Goal: Information Seeking & Learning: Learn about a topic

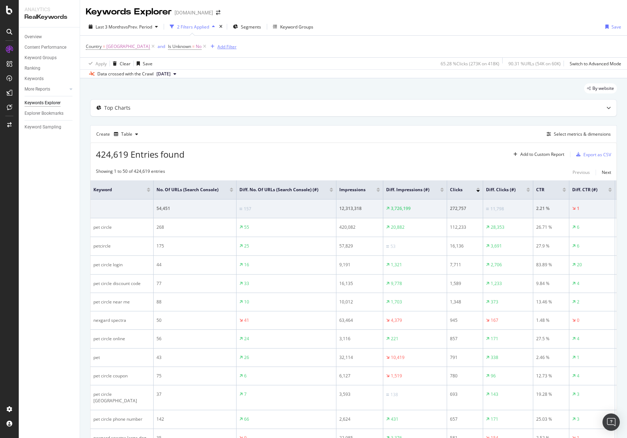
click at [208, 49] on div "Add Filter" at bounding box center [222, 47] width 29 height 8
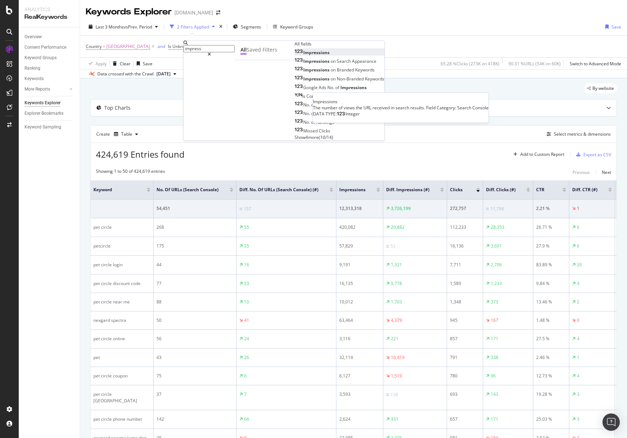
type input "impress"
click at [295, 56] on div "Impressions" at bounding box center [312, 52] width 35 height 6
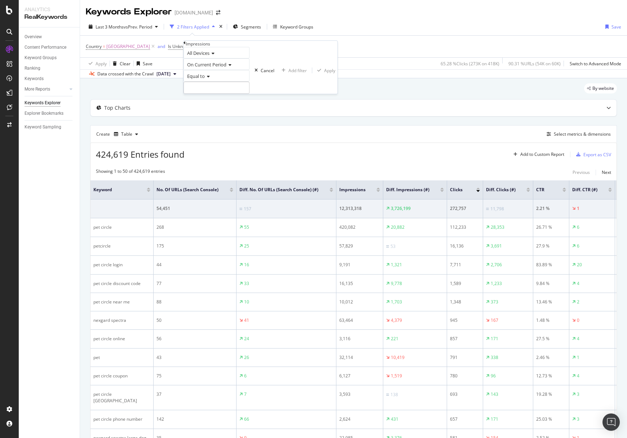
click at [209, 79] on icon at bounding box center [207, 76] width 5 height 4
click at [210, 96] on span "Not Equal to" at bounding box center [198, 93] width 25 height 6
click at [232, 94] on input "number" at bounding box center [217, 87] width 66 height 12
type input "0"
click at [324, 74] on div "Apply" at bounding box center [329, 70] width 11 height 6
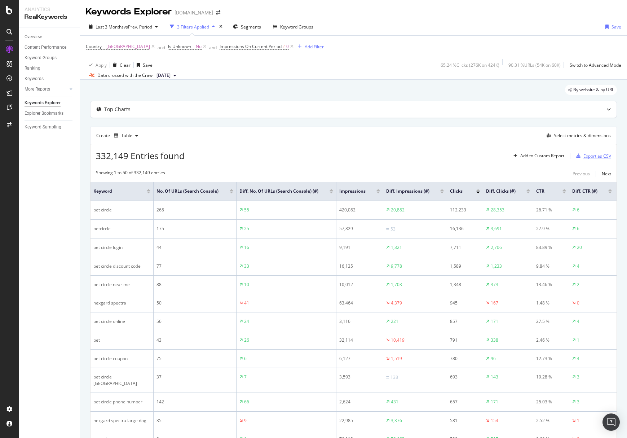
click at [593, 154] on div "Export as CSV" at bounding box center [597, 156] width 28 height 6
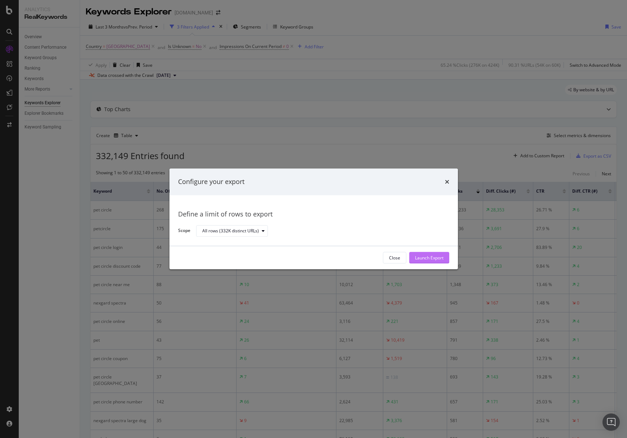
click at [428, 259] on div "Launch Export" at bounding box center [429, 258] width 28 height 6
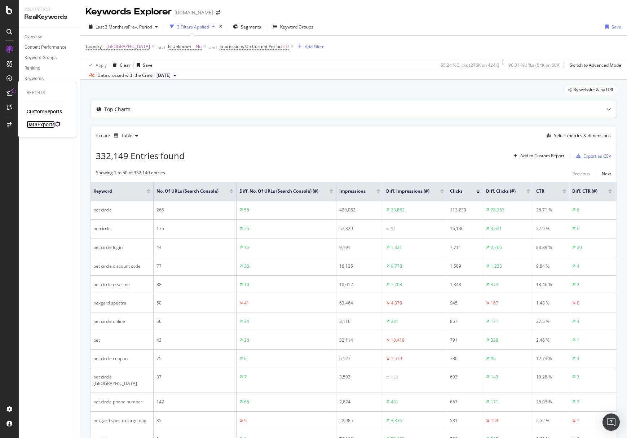
click at [31, 124] on div "DataExports" at bounding box center [41, 124] width 28 height 7
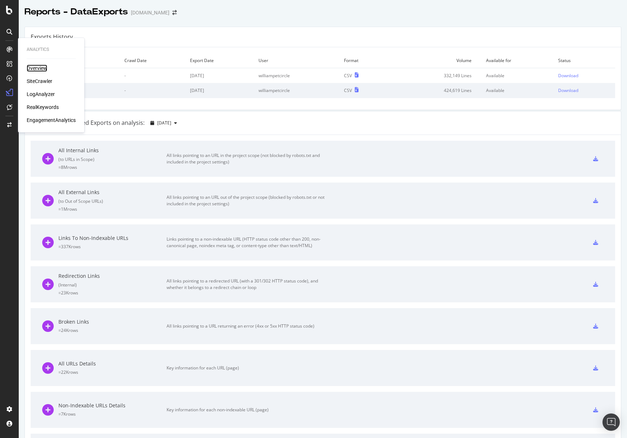
click at [38, 69] on div "Overview" at bounding box center [37, 68] width 21 height 7
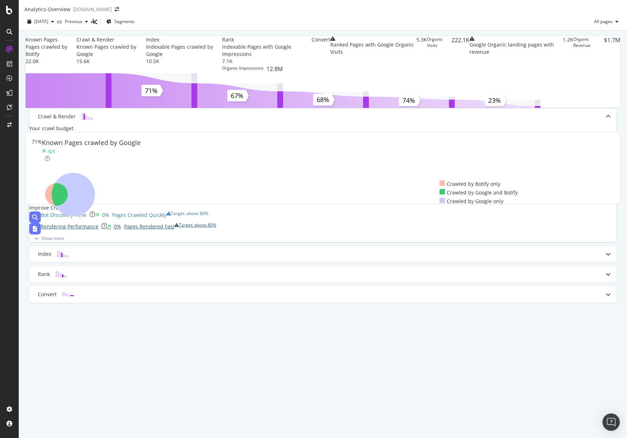
scroll to position [122, 0]
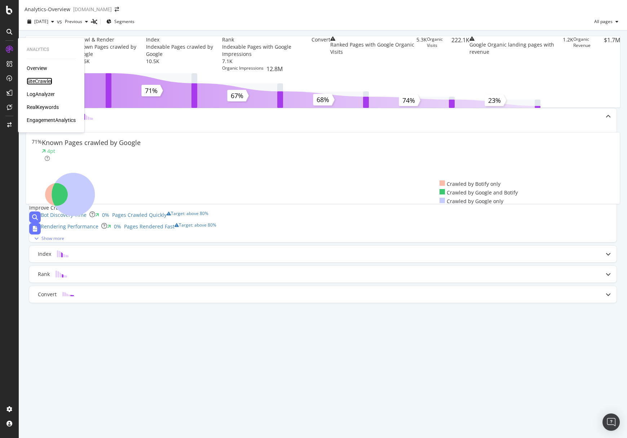
click at [43, 80] on div "SiteCrawler" at bounding box center [40, 81] width 26 height 7
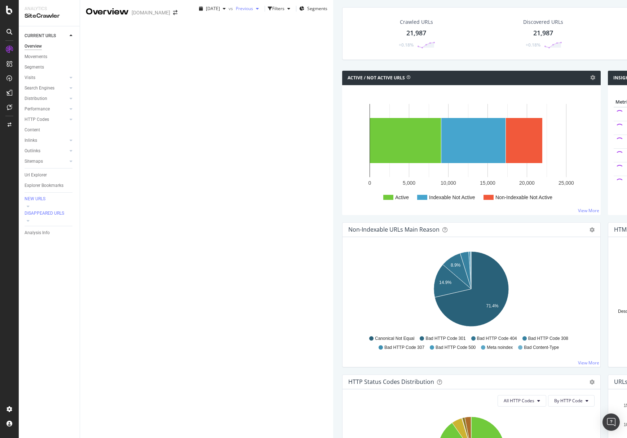
click at [233, 12] on span "Previous" at bounding box center [243, 8] width 20 height 6
click at [339, 71] on div "Crawled URLs 21,987 +0.18% Discovered URLs 21,987 +0.18% % Active URLs 41.36 % …" at bounding box center [605, 38] width 532 height 63
click at [233, 12] on span "Previous" at bounding box center [243, 8] width 20 height 6
click at [152, 53] on div "[DATE]" at bounding box center [159, 52] width 42 height 6
click at [339, 71] on div "Crawled URLs 21,987 +0.18% Discovered URLs 21,987 +0.18% % Active URLs 41.36 % …" at bounding box center [605, 38] width 532 height 63
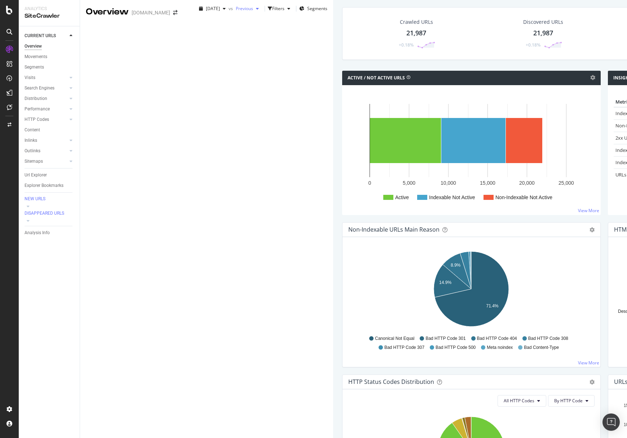
click at [233, 12] on span "Previous" at bounding box center [243, 8] width 20 height 6
click at [156, 51] on div "[DATE]" at bounding box center [159, 52] width 42 height 6
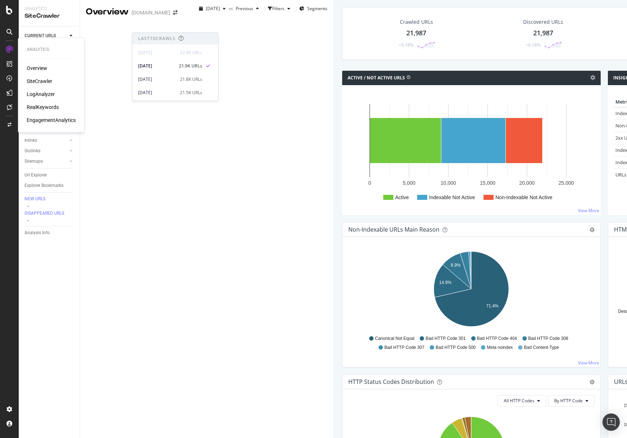
click at [42, 96] on div "LogAnalyzer" at bounding box center [41, 94] width 28 height 7
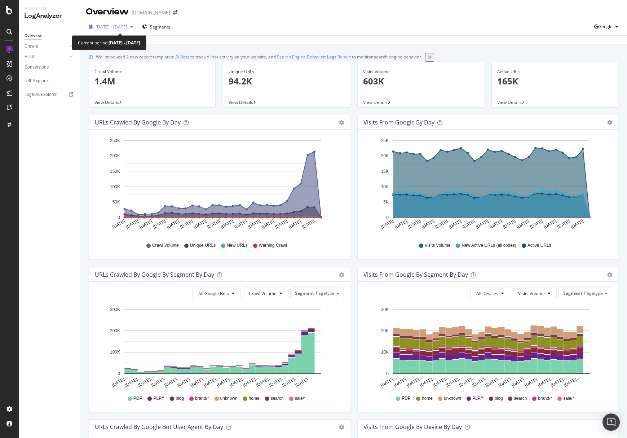
click at [127, 28] on span "2025 Aug. 10th - Sep. 8th" at bounding box center [112, 27] width 32 height 6
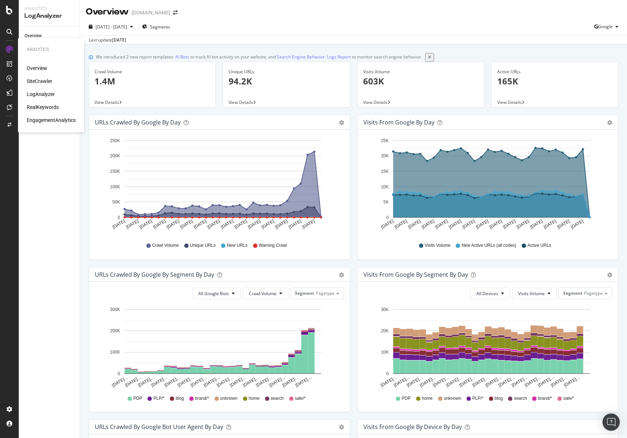
click at [41, 70] on div "Overview" at bounding box center [37, 68] width 21 height 7
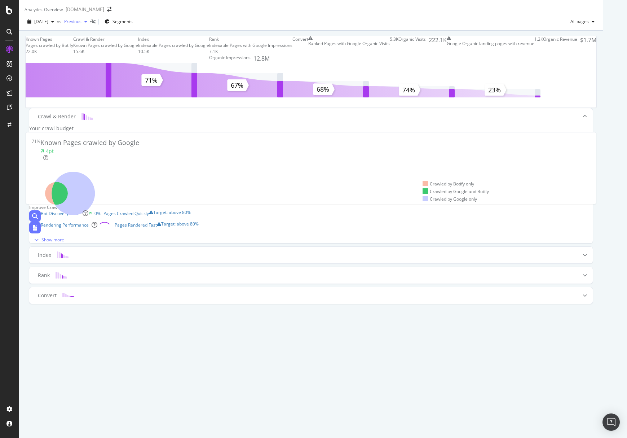
click at [81, 25] on span "Previous" at bounding box center [71, 21] width 20 height 6
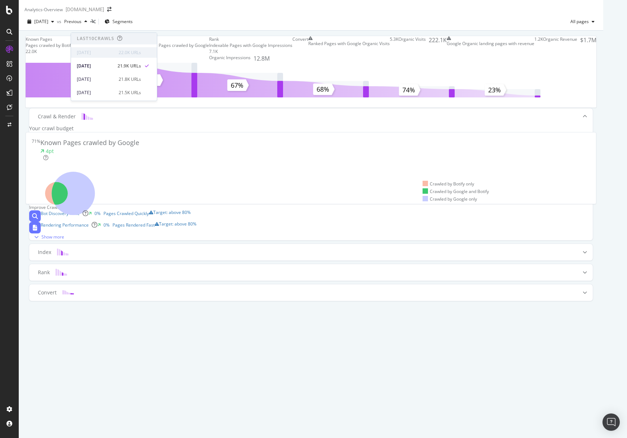
click at [98, 52] on div "[DATE]" at bounding box center [98, 52] width 42 height 6
click at [123, 79] on div "21.8K URLs" at bounding box center [130, 79] width 22 height 6
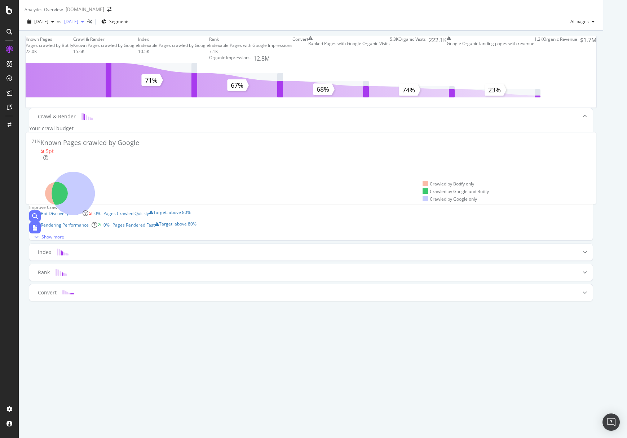
click at [78, 25] on span "[DATE]" at bounding box center [69, 21] width 17 height 6
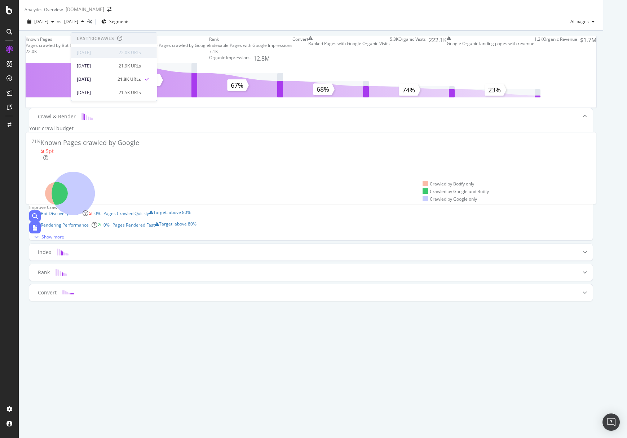
click at [94, 52] on div "[DATE]" at bounding box center [98, 52] width 42 height 6
click at [95, 54] on div "[DATE]" at bounding box center [98, 52] width 42 height 6
click at [95, 53] on div "[DATE]" at bounding box center [98, 52] width 42 height 6
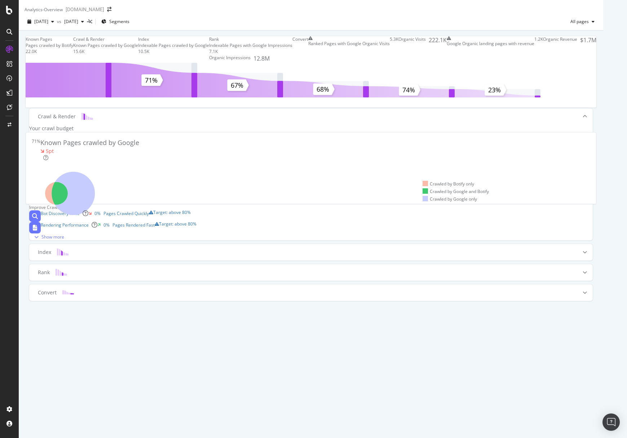
click at [229, 30] on div "2025 Sep. 7th vs 2025 Aug. 24th Segments All pages" at bounding box center [311, 23] width 585 height 14
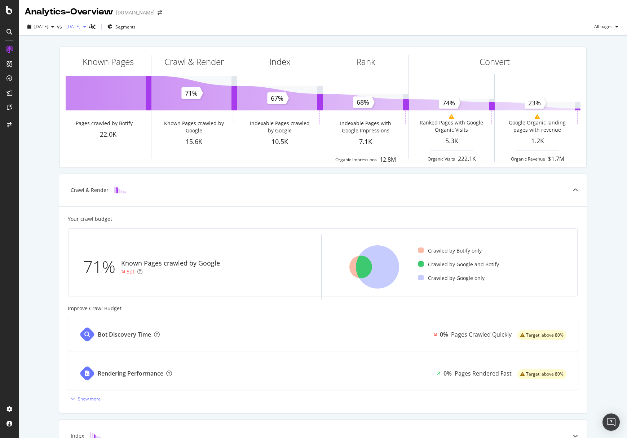
click at [80, 26] on span "[DATE]" at bounding box center [71, 26] width 17 height 6
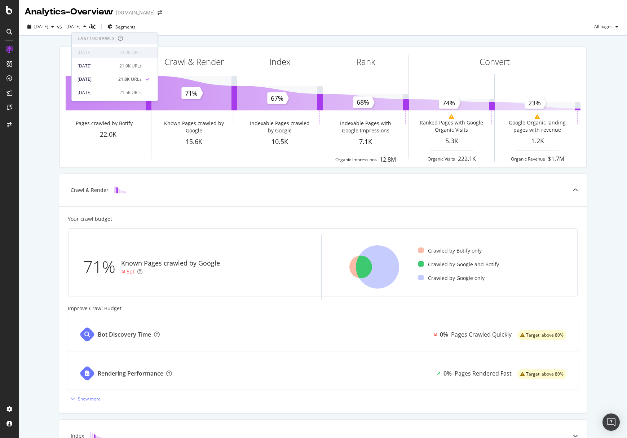
click at [143, 54] on span at bounding box center [147, 52] width 9 height 9
click at [102, 51] on div "[DATE]" at bounding box center [97, 52] width 38 height 6
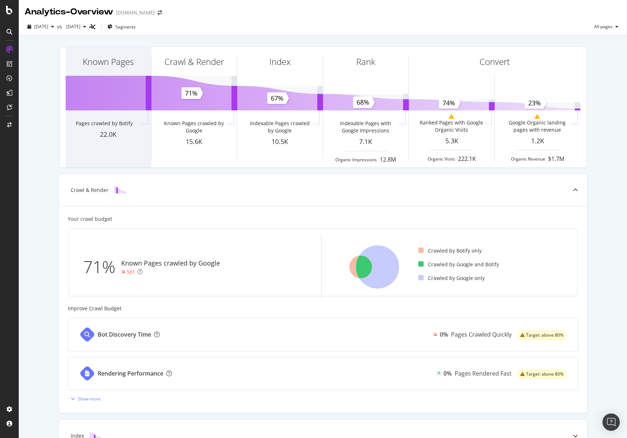
drag, startPoint x: 39, startPoint y: 108, endPoint x: 99, endPoint y: 71, distance: 70.4
click at [43, 107] on div "Known Pages Pages crawled by Botify 22.0K Crawl & Render Known Pages crawled by…" at bounding box center [323, 298] width 608 height 525
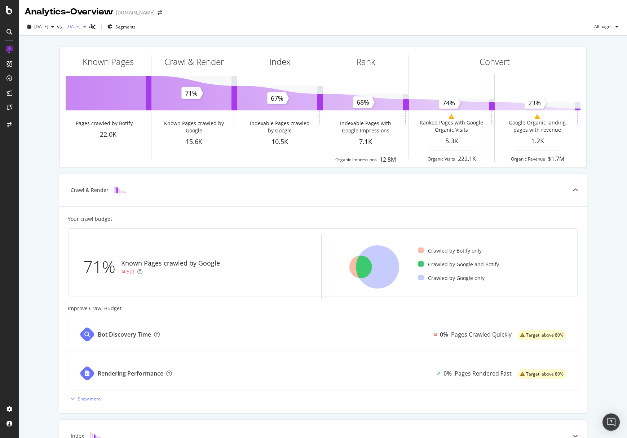
click at [80, 26] on span "[DATE]" at bounding box center [71, 26] width 17 height 6
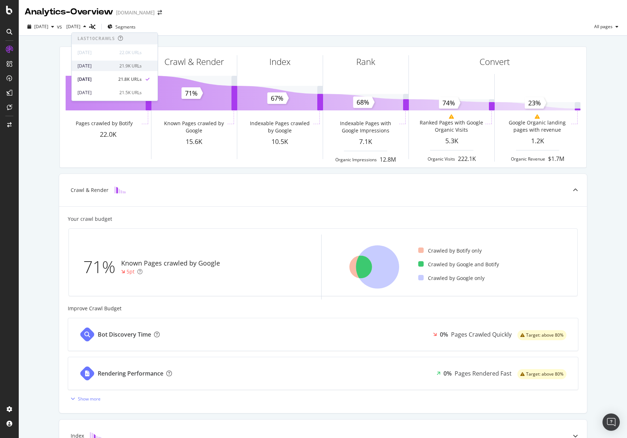
click at [99, 68] on div "[DATE]" at bounding box center [97, 66] width 38 height 6
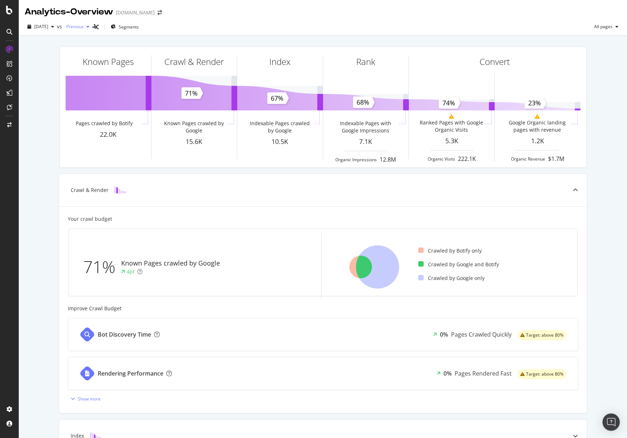
click at [84, 28] on span "Previous" at bounding box center [73, 26] width 20 height 6
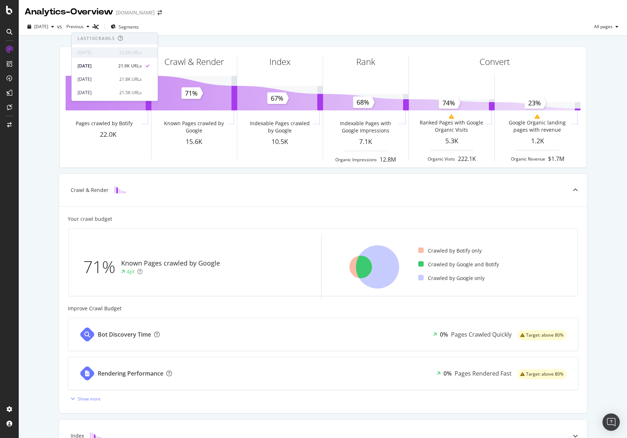
click at [100, 53] on div "[DATE]" at bounding box center [97, 52] width 38 height 6
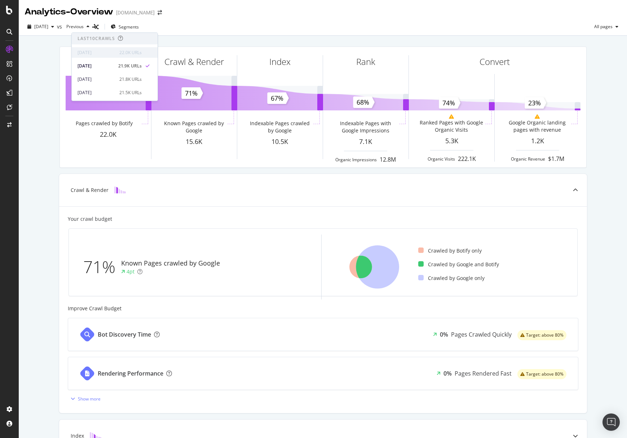
click at [123, 53] on div "22.0K URLs" at bounding box center [130, 52] width 22 height 6
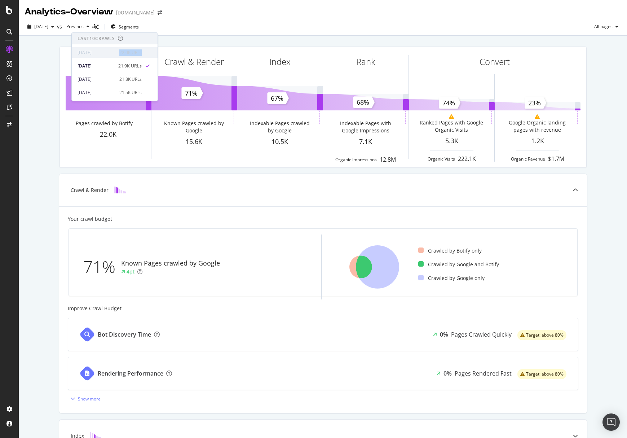
click at [122, 53] on div "22.0K URLs" at bounding box center [130, 52] width 22 height 6
click at [55, 82] on div "Known Pages Pages crawled by Botify 22.0K Crawl & Render Known Pages crawled by…" at bounding box center [323, 107] width 536 height 133
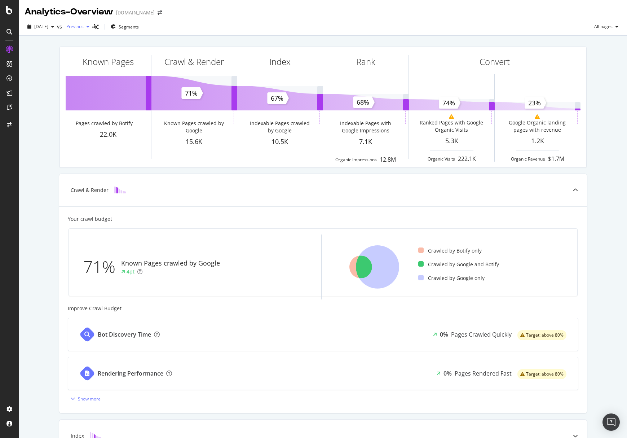
click at [84, 28] on span "Previous" at bounding box center [73, 26] width 20 height 6
click at [55, 118] on div "Known Pages Pages crawled by Botify 22.0K Crawl & Render Known Pages crawled by…" at bounding box center [323, 107] width 536 height 133
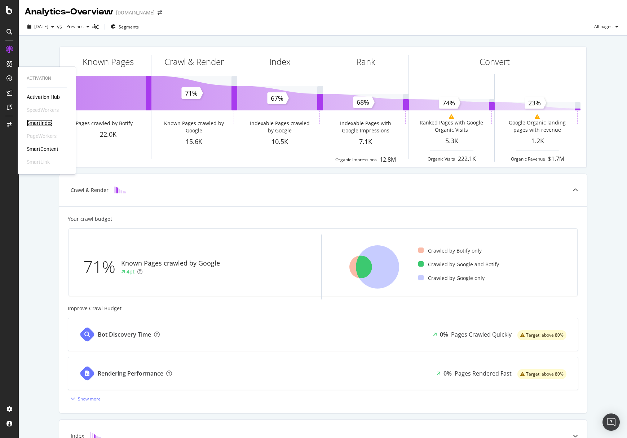
click at [47, 121] on div "SmartIndex" at bounding box center [40, 122] width 26 height 7
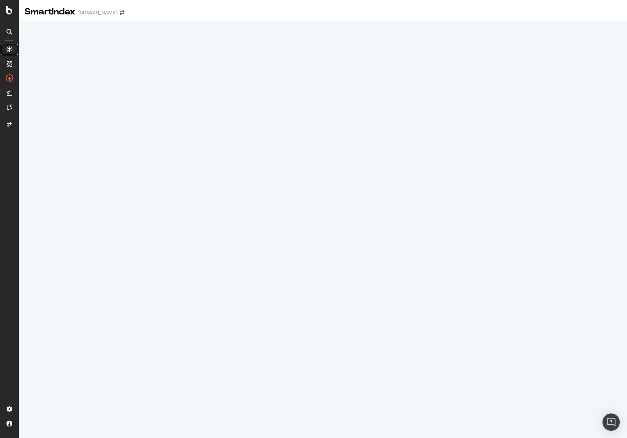
click at [9, 49] on icon at bounding box center [9, 50] width 6 height 6
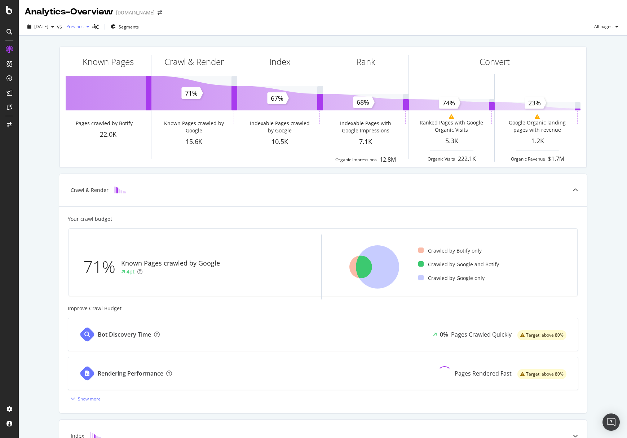
click at [81, 25] on span "Previous" at bounding box center [73, 26] width 20 height 6
click at [48, 76] on div "Known Pages Pages crawled by Botify 22.0K Crawl & Render Known Pages crawled by…" at bounding box center [323, 298] width 608 height 525
click at [84, 27] on span "Previous" at bounding box center [73, 26] width 20 height 6
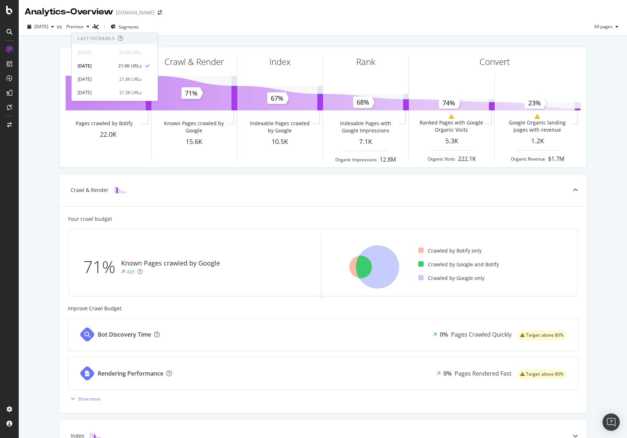
drag, startPoint x: 46, startPoint y: 85, endPoint x: 75, endPoint y: 45, distance: 49.9
click at [52, 84] on div "Known Pages Pages crawled by Botify 22.0K Crawl & Render Known Pages crawled by…" at bounding box center [323, 298] width 608 height 525
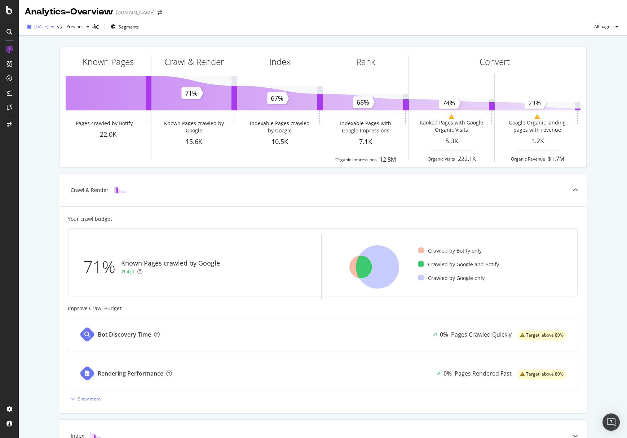
click at [48, 27] on span "[DATE]" at bounding box center [41, 26] width 14 height 6
drag, startPoint x: 38, startPoint y: 145, endPoint x: 61, endPoint y: 100, distance: 49.7
click at [41, 143] on div "Known Pages Pages crawled by Botify 22.0K Crawl & Render Known Pages crawled by…" at bounding box center [323, 298] width 608 height 525
click at [84, 25] on span "Previous" at bounding box center [73, 26] width 20 height 6
click at [608, 169] on div "Known Pages Pages crawled by Botify 22.0K Crawl & Render Known Pages crawled by…" at bounding box center [323, 298] width 608 height 525
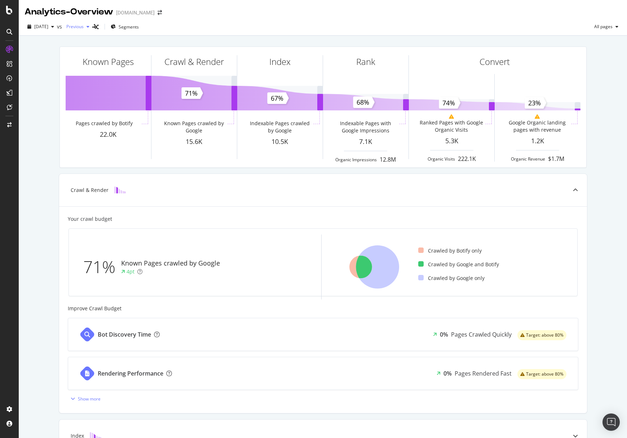
click at [84, 28] on span "Previous" at bounding box center [73, 26] width 20 height 6
click at [50, 68] on div "Known Pages Pages crawled by Botify 22.0K Crawl & Render Known Pages crawled by…" at bounding box center [323, 298] width 608 height 525
